Goal: Task Accomplishment & Management: Manage account settings

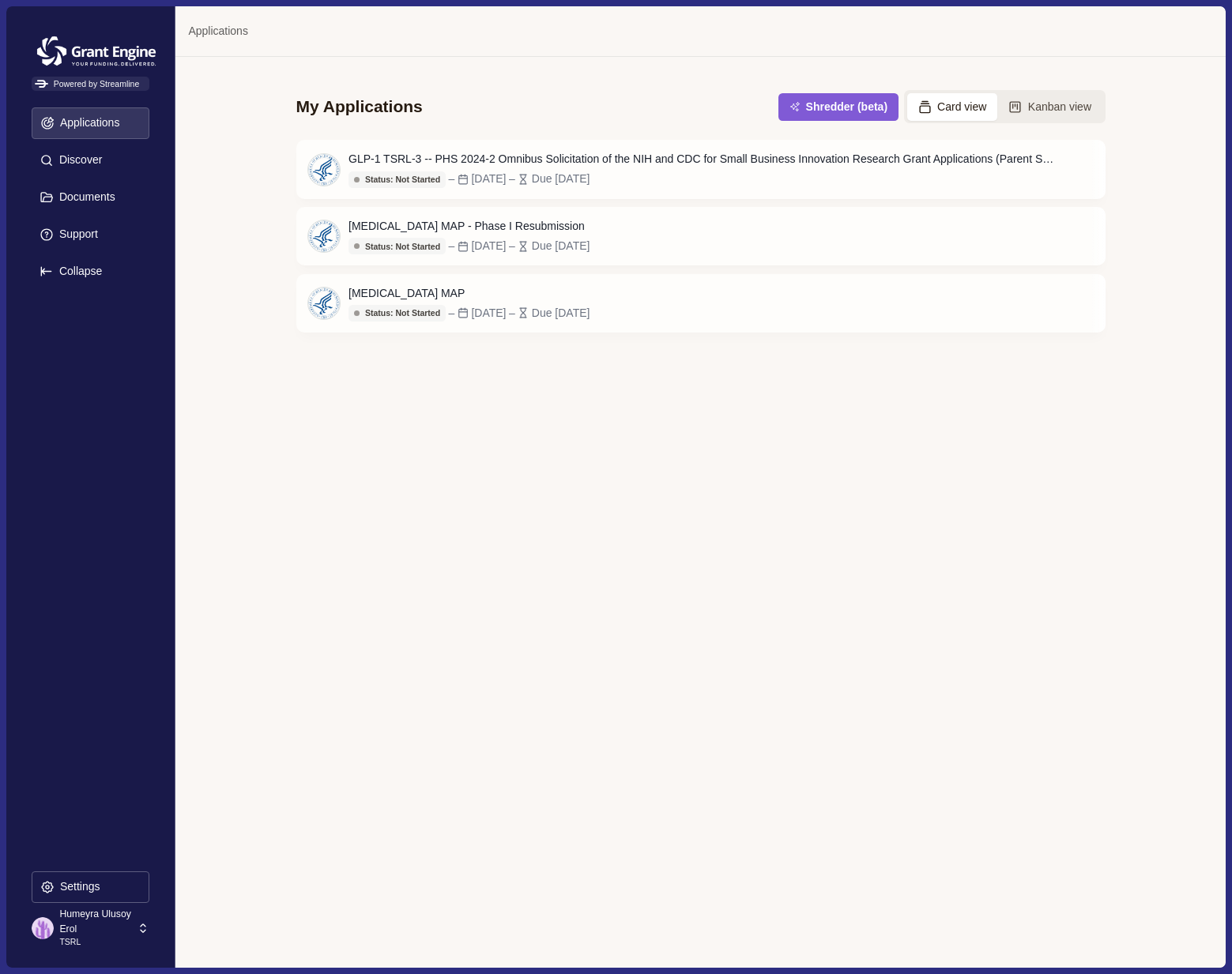
click at [82, 936] on p "TSRL" at bounding box center [95, 942] width 73 height 13
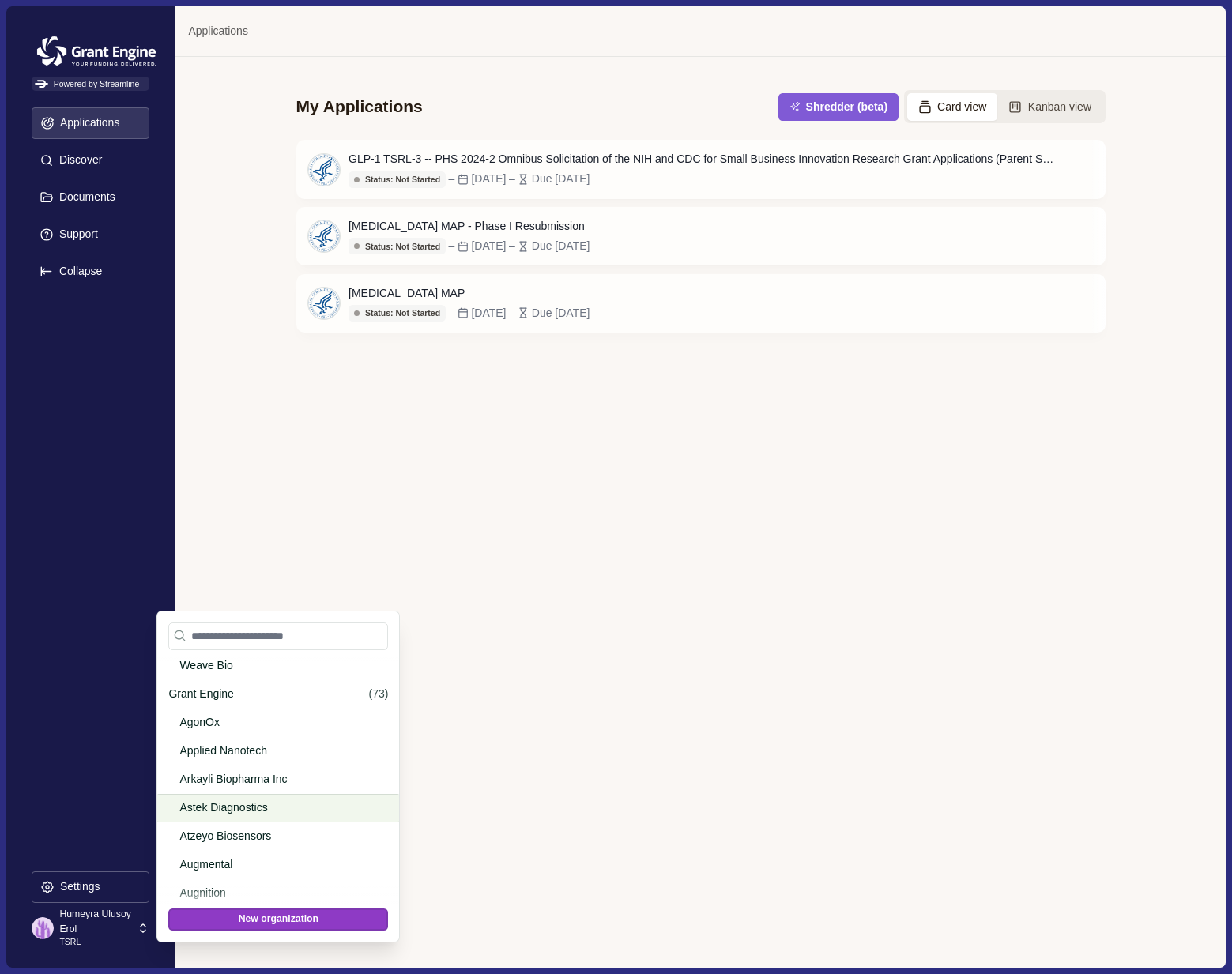
scroll to position [719, 0]
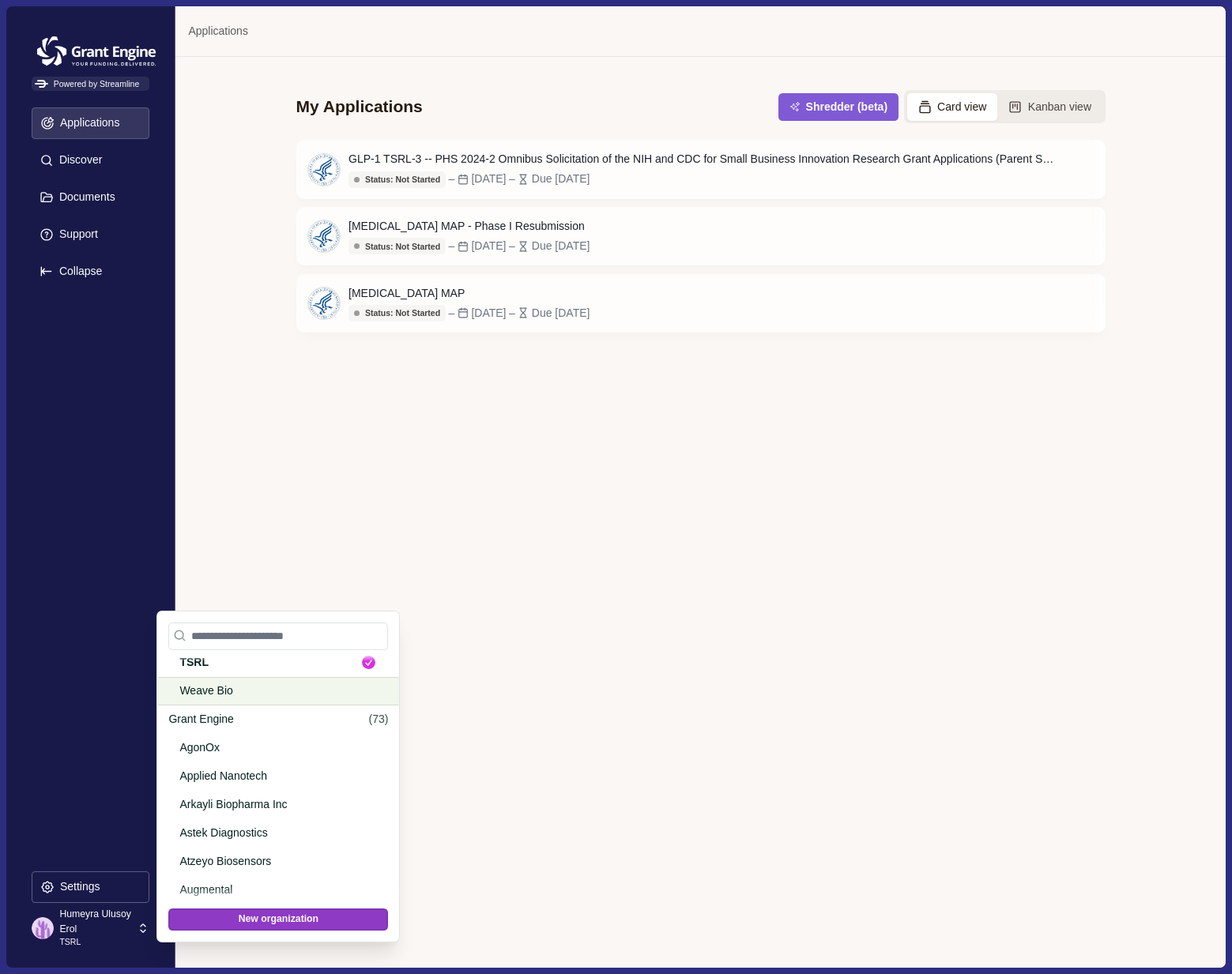
click at [253, 686] on p "Weave Bio" at bounding box center [276, 691] width 192 height 17
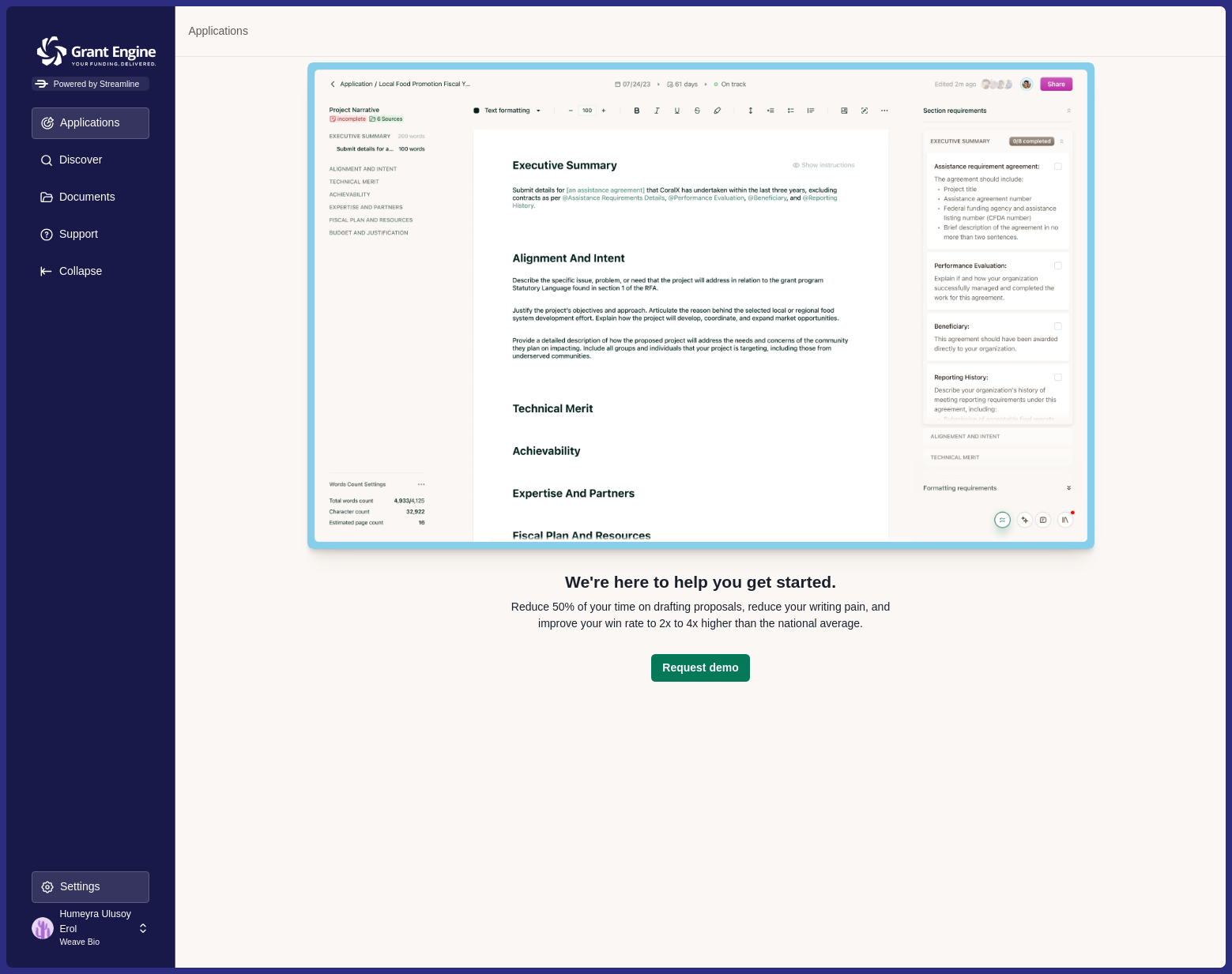
click at [92, 882] on p "Settings" at bounding box center [78, 886] width 46 height 13
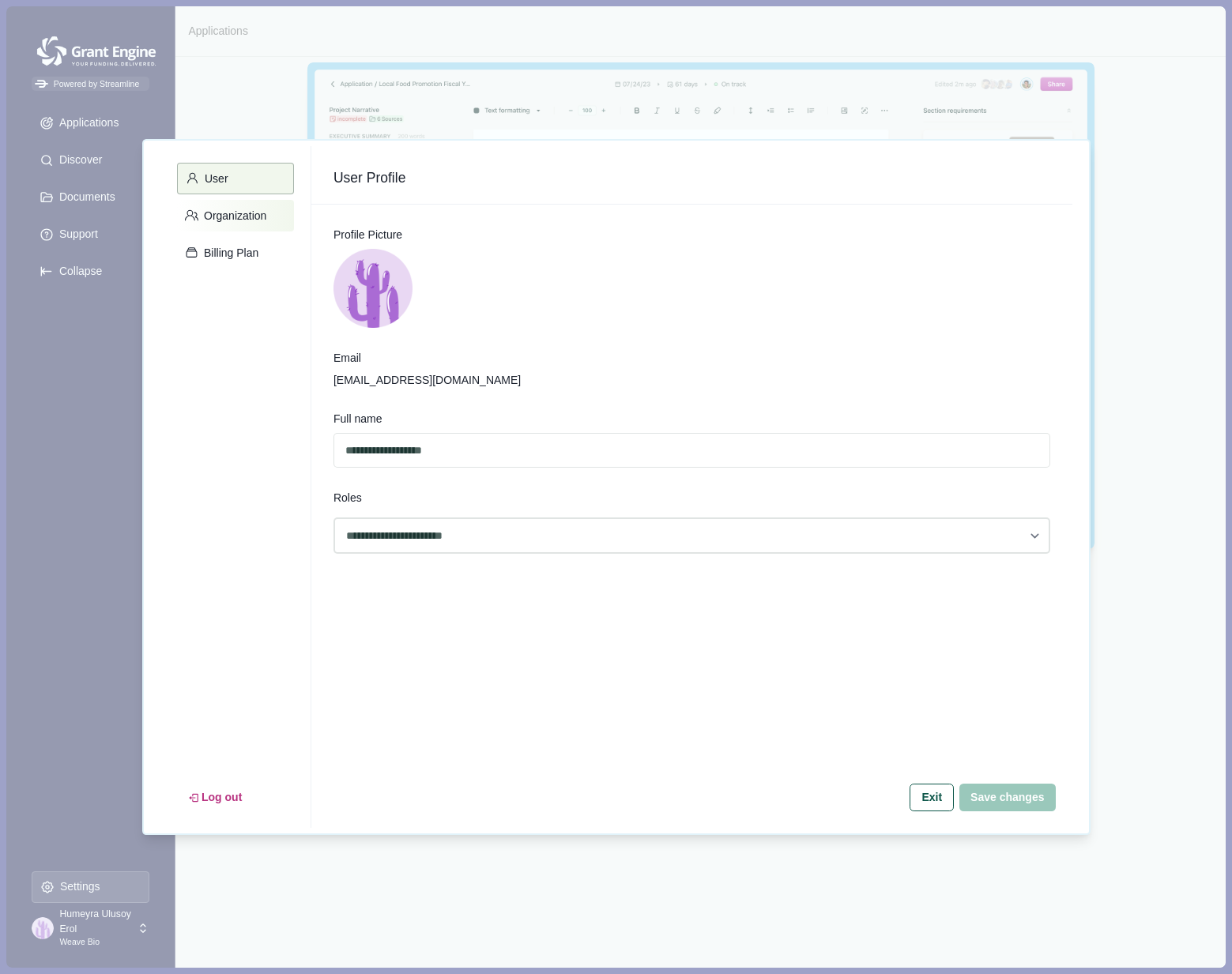
click at [230, 208] on button "Organization" at bounding box center [235, 216] width 117 height 32
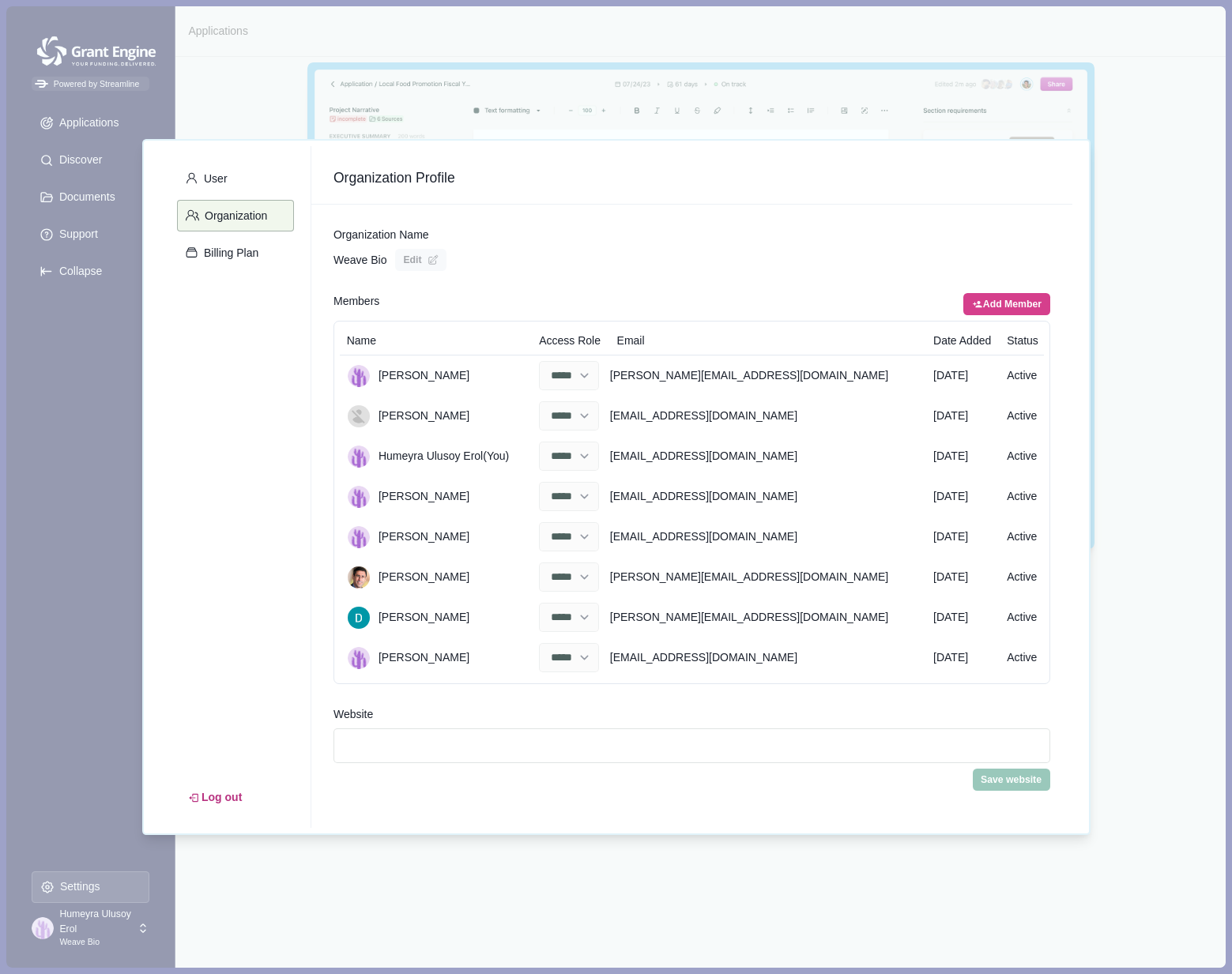
click at [87, 659] on div "User Organization Billing Plan Log out Organization Profile Organization Name W…" at bounding box center [616, 487] width 1232 height 974
